Goal: Information Seeking & Learning: Find specific fact

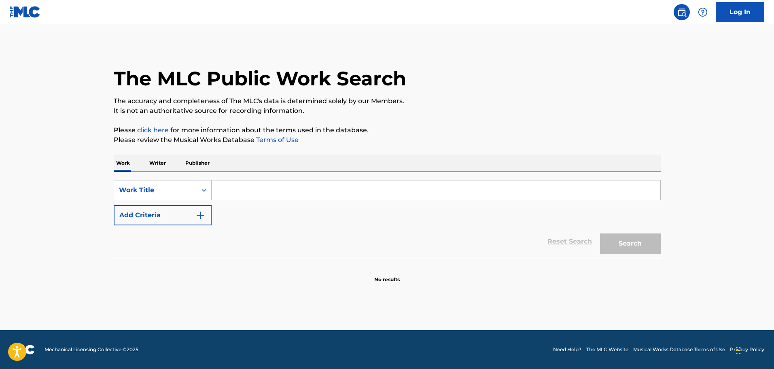
click at [228, 198] on input "Search Form" at bounding box center [436, 190] width 449 height 19
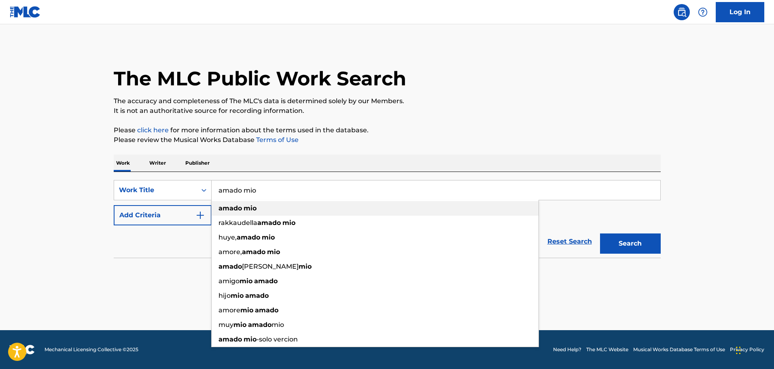
type input "amado mio"
click at [251, 204] on div "[PERSON_NAME] mio" at bounding box center [375, 208] width 327 height 15
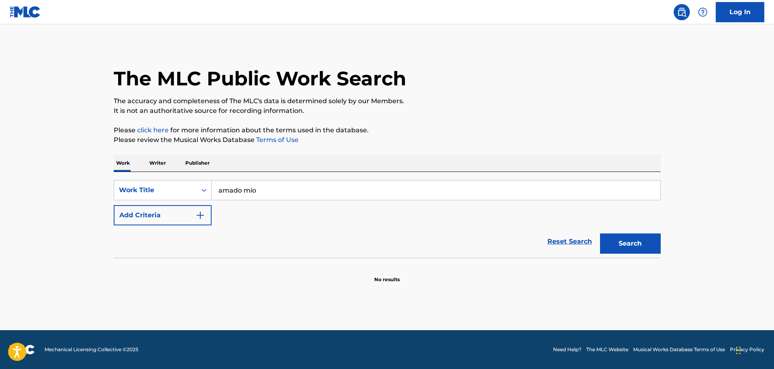
click at [204, 215] on img "Search Form" at bounding box center [201, 215] width 10 height 10
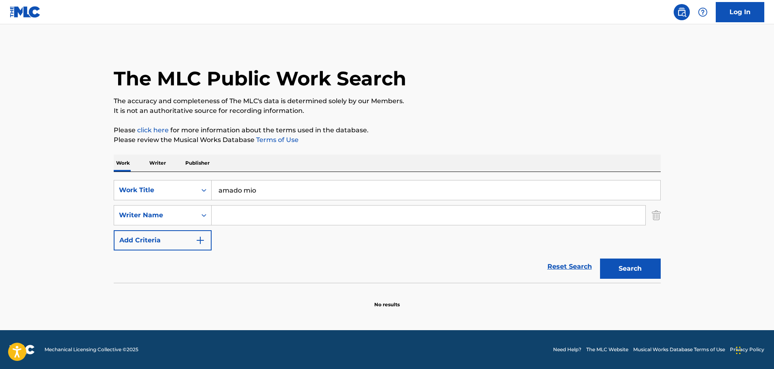
click at [239, 217] on input "Search Form" at bounding box center [429, 215] width 434 height 19
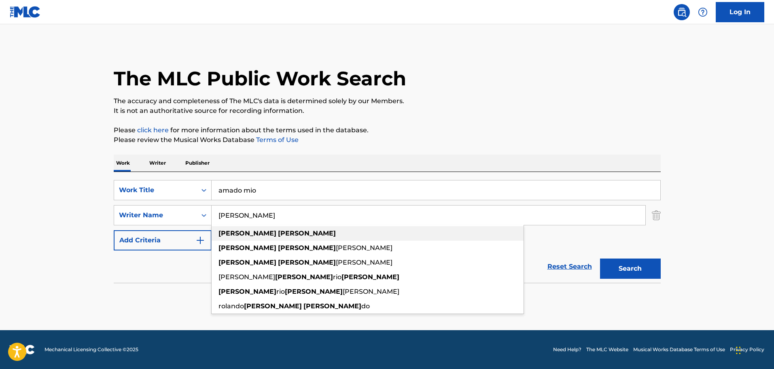
click at [278, 230] on strong "[PERSON_NAME]" at bounding box center [307, 234] width 58 height 8
type input "[PERSON_NAME]"
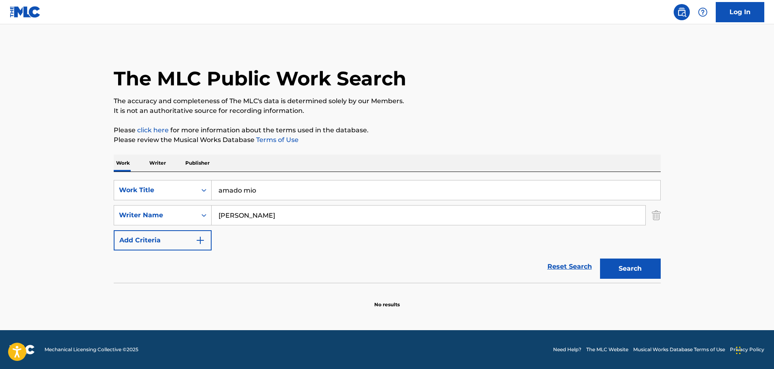
click at [636, 272] on button "Search" at bounding box center [630, 269] width 61 height 20
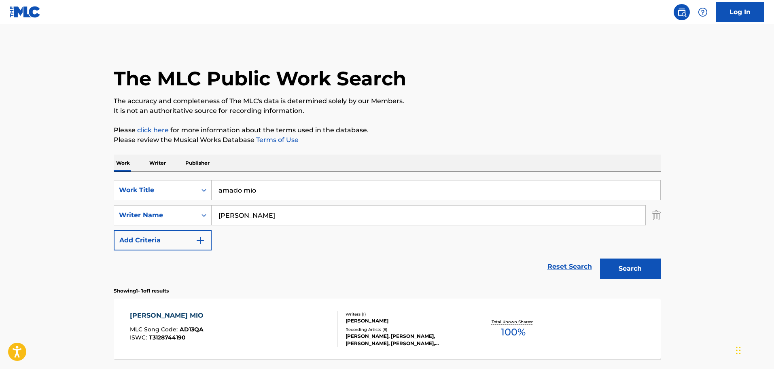
click at [153, 310] on div "[PERSON_NAME] MIO MLC Song Code : AD13QA ISWC : T3128744190 Writers ( 1 ) [PERS…" at bounding box center [387, 329] width 547 height 61
